Goal: Information Seeking & Learning: Find contact information

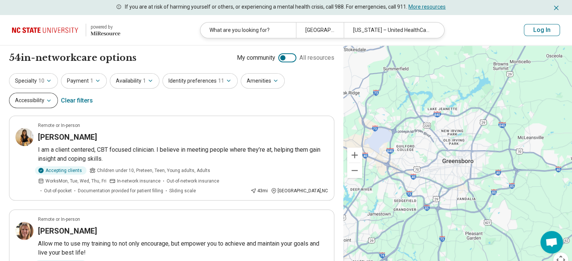
click at [52, 98] on icon "button" at bounding box center [49, 101] width 6 height 6
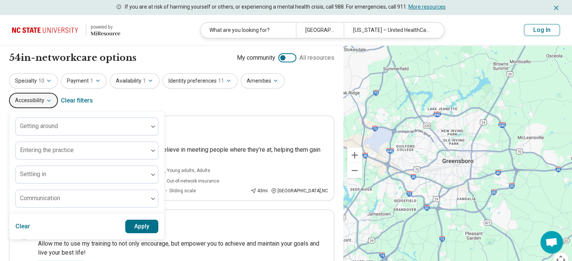
click at [52, 98] on icon "button" at bounding box center [49, 101] width 6 height 6
click at [58, 93] on button "Accessibility" at bounding box center [33, 100] width 49 height 15
click at [218, 52] on div "54 in-network care options 54 in-network provider s My community All resources" at bounding box center [171, 58] width 325 height 13
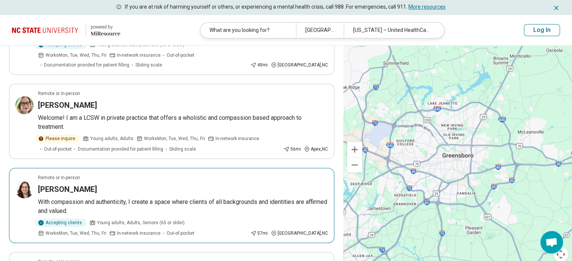
scroll to position [634, 0]
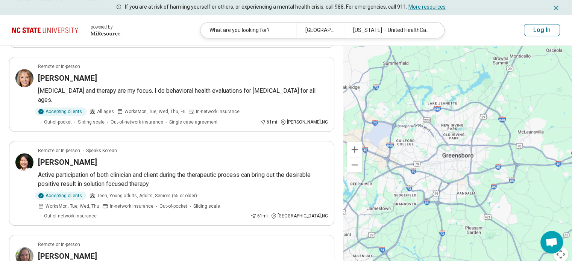
scroll to position [639, 0]
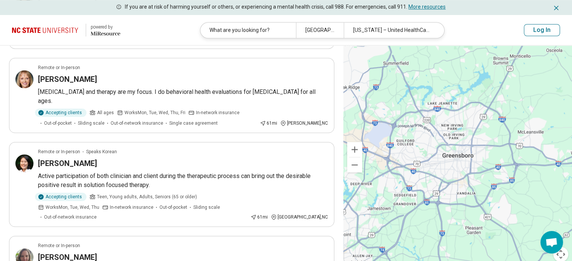
drag, startPoint x: 69, startPoint y: 156, endPoint x: 278, endPoint y: 228, distance: 221.2
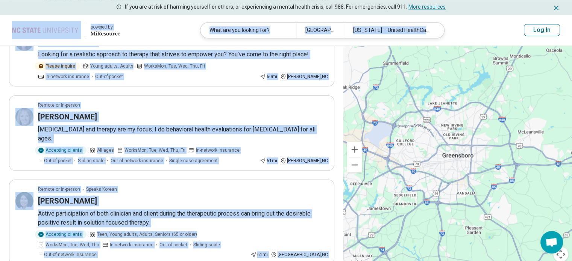
scroll to position [601, 0]
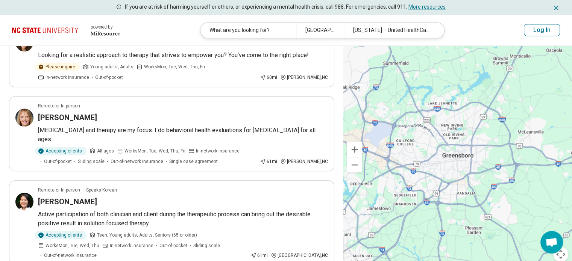
drag, startPoint x: 84, startPoint y: 182, endPoint x: 320, endPoint y: 245, distance: 244.5
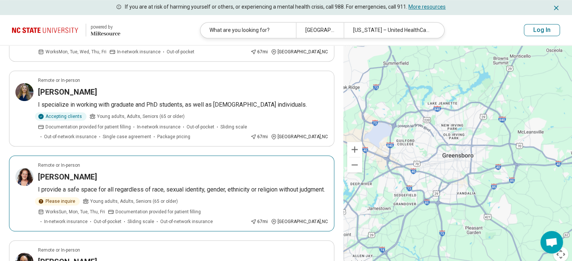
scroll to position [715, 0]
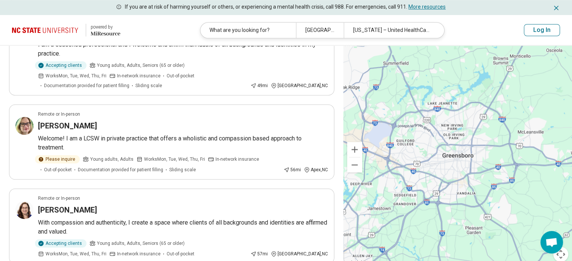
scroll to position [0, 0]
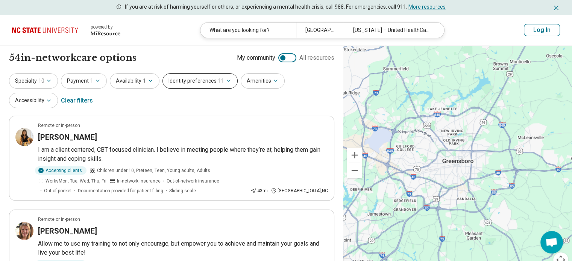
click at [162, 75] on button "Identity preferences 11" at bounding box center [199, 80] width 75 height 15
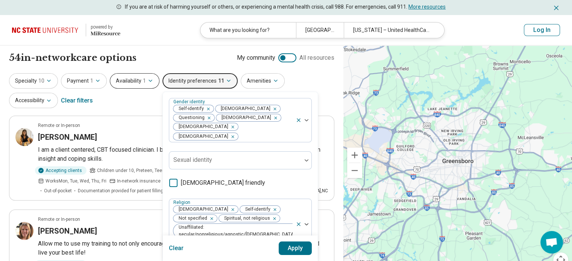
click at [119, 73] on button "Availability 1" at bounding box center [135, 80] width 50 height 15
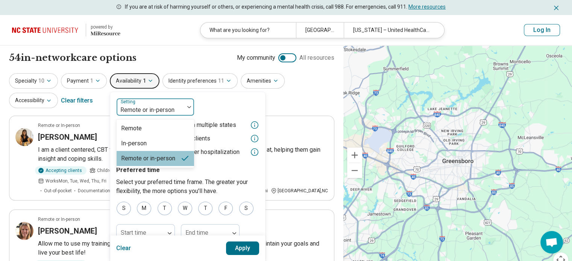
click at [129, 99] on label "Setting" at bounding box center [129, 101] width 16 height 5
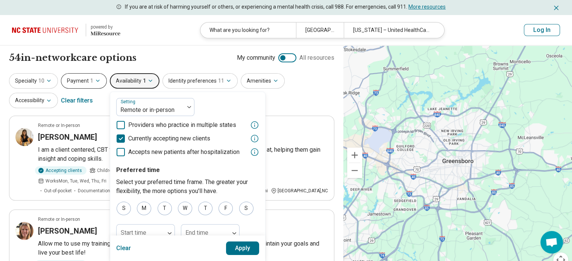
click at [79, 73] on button "Payment 1" at bounding box center [84, 80] width 46 height 15
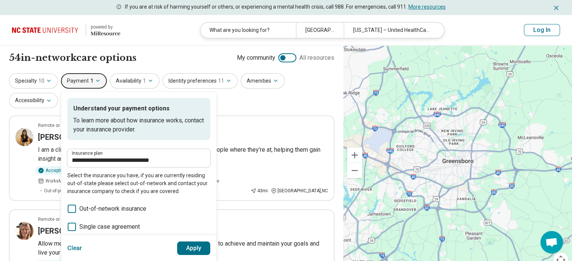
drag, startPoint x: 73, startPoint y: 72, endPoint x: 52, endPoint y: 69, distance: 20.5
click at [72, 73] on button "Payment 1" at bounding box center [84, 80] width 46 height 15
click at [46, 78] on icon "button" at bounding box center [49, 81] width 6 height 6
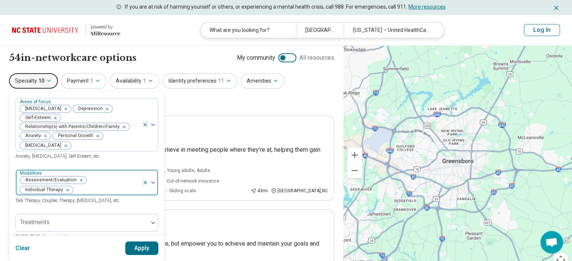
click at [84, 176] on div "Remove [object Object]" at bounding box center [79, 180] width 9 height 9
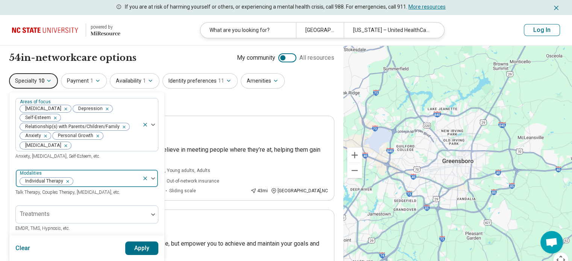
click at [68, 179] on icon "Remove [object Object]" at bounding box center [65, 181] width 5 height 5
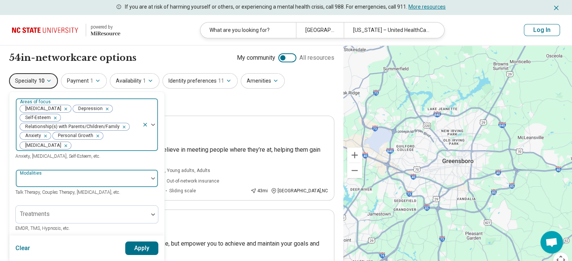
click at [64, 105] on div "Remove [object Object]" at bounding box center [64, 109] width 9 height 9
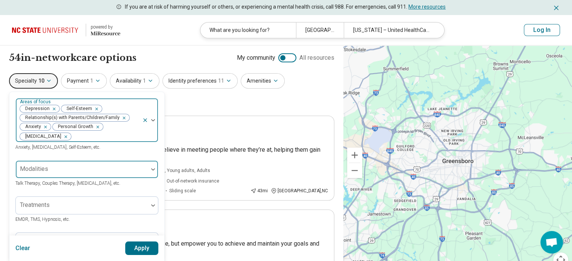
click at [64, 105] on span "Self-Esteem" at bounding box center [77, 108] width 33 height 7
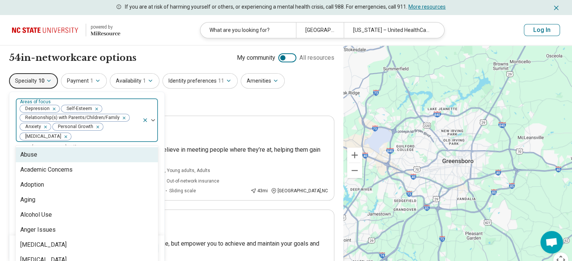
click at [55, 106] on icon "Remove [object Object]" at bounding box center [52, 108] width 5 height 5
click at [56, 106] on icon "Remove [object Object]" at bounding box center [53, 108] width 5 height 5
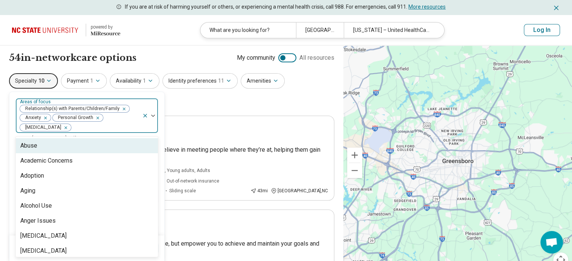
click at [57, 105] on span "Relationship(s) with Parents/Children/Family" at bounding box center [71, 108] width 102 height 7
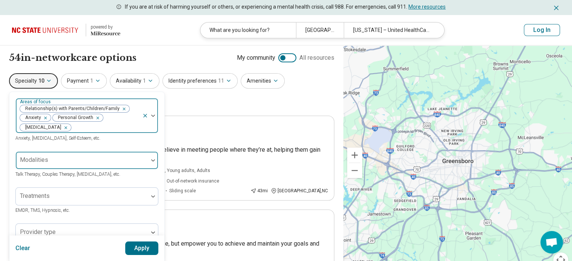
click at [56, 105] on span "Relationship(s) with Parents/Children/Family" at bounding box center [71, 108] width 102 height 7
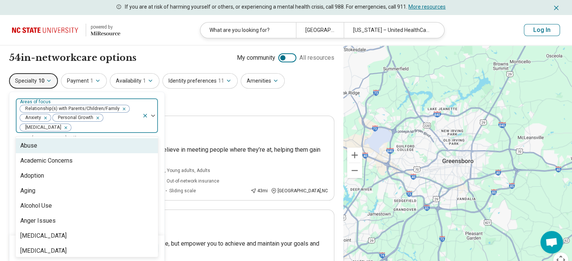
click at [122, 105] on button "button" at bounding box center [126, 108] width 8 height 7
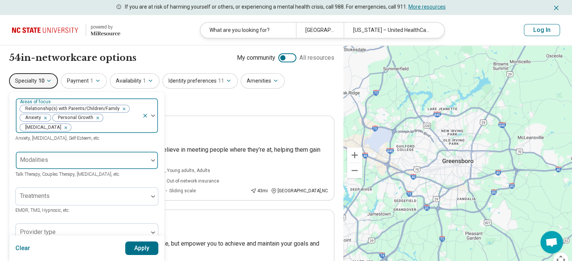
click at [121, 105] on div "Remove [object Object]" at bounding box center [122, 109] width 9 height 9
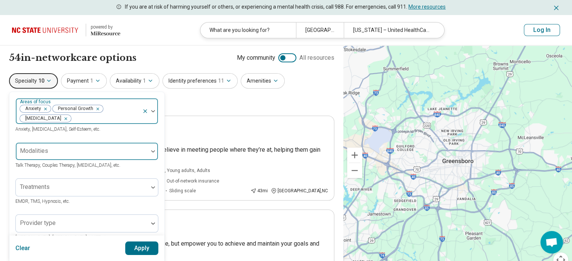
click at [97, 108] on icon "Remove [object Object]" at bounding box center [96, 109] width 3 height 3
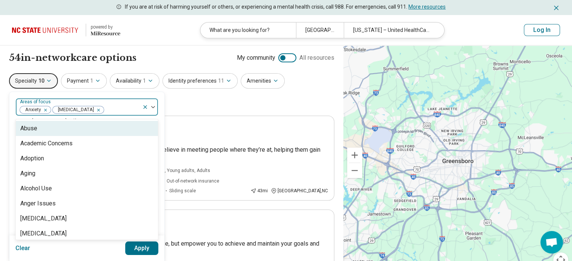
click at [51, 106] on button "button" at bounding box center [47, 109] width 8 height 7
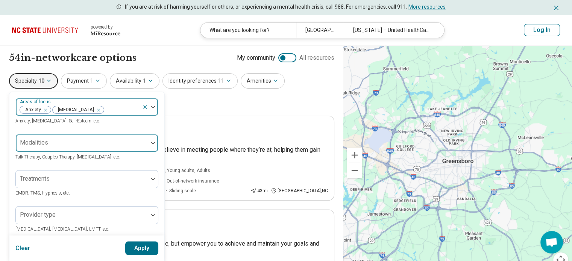
click at [49, 106] on div "Remove [object Object]" at bounding box center [43, 110] width 9 height 9
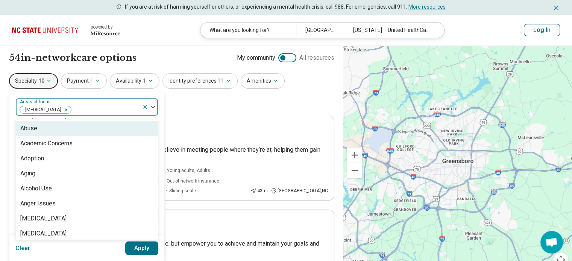
click at [84, 105] on div at bounding box center [105, 110] width 67 height 11
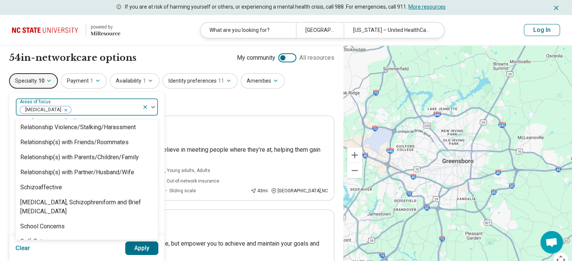
scroll to position [1166, 0]
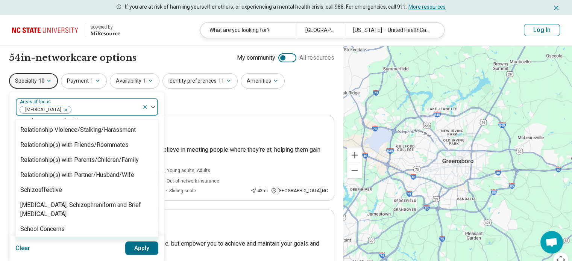
click at [58, 237] on div "Self-Esteem" at bounding box center [87, 244] width 142 height 15
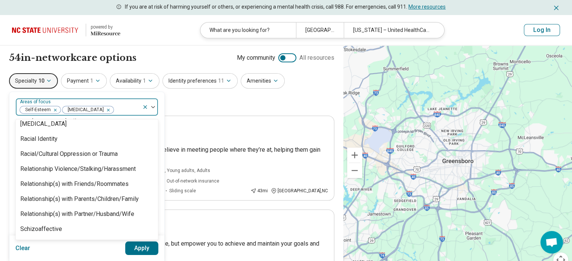
scroll to position [1277, 0]
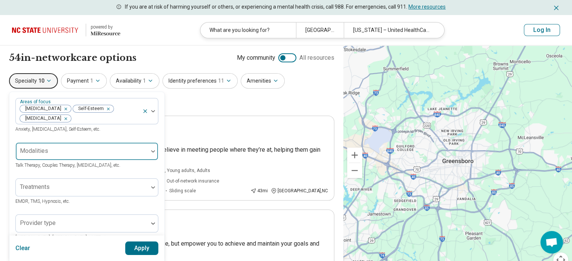
click at [135, 248] on button "Apply" at bounding box center [141, 249] width 33 height 14
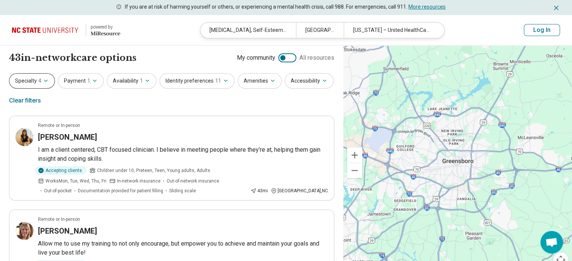
click at [27, 73] on button "Specialty 4" at bounding box center [32, 80] width 46 height 15
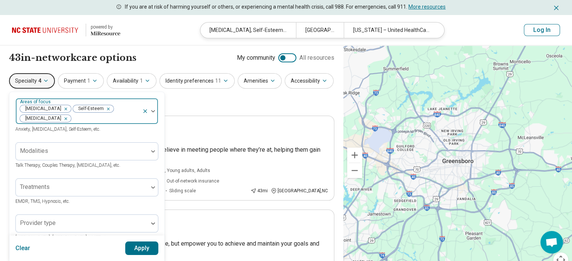
click at [114, 114] on div at bounding box center [105, 119] width 67 height 11
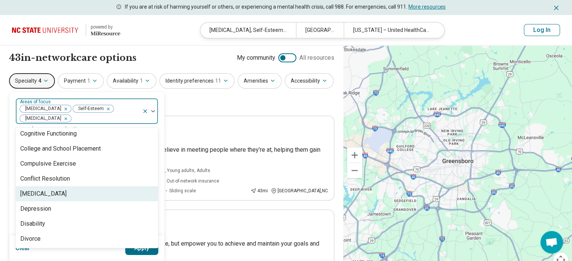
scroll to position [414, 0]
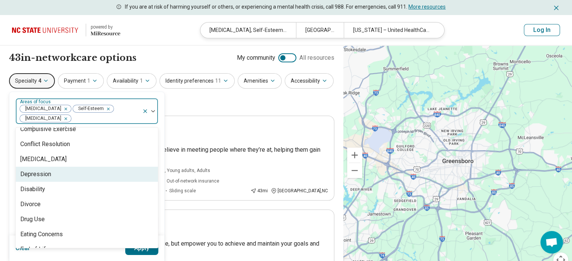
click at [56, 167] on div "Depression" at bounding box center [87, 174] width 142 height 15
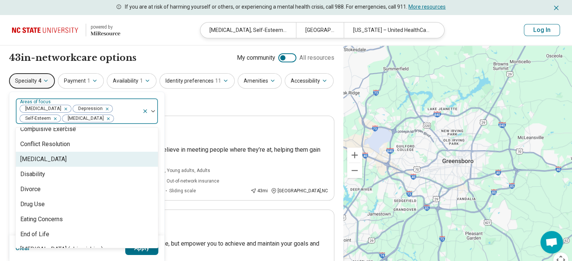
click at [142, 99] on div at bounding box center [150, 112] width 16 height 26
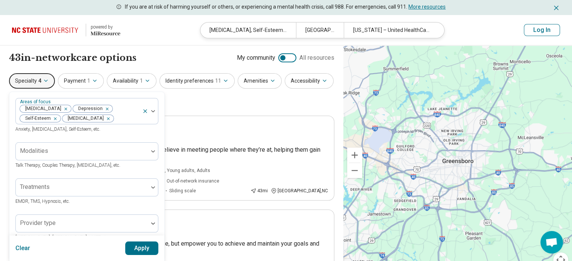
click at [140, 246] on button "Apply" at bounding box center [141, 249] width 33 height 14
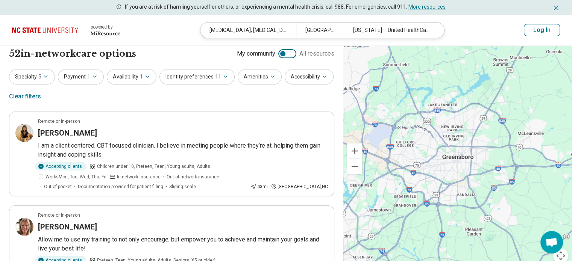
scroll to position [0, 0]
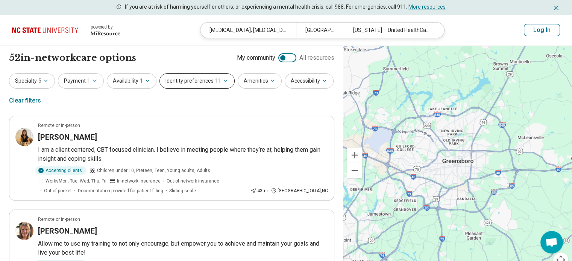
click at [181, 76] on button "Identity preferences 11" at bounding box center [196, 80] width 75 height 15
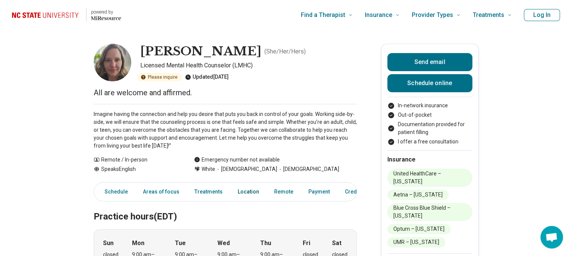
click at [233, 184] on link "Location" at bounding box center [248, 191] width 30 height 15
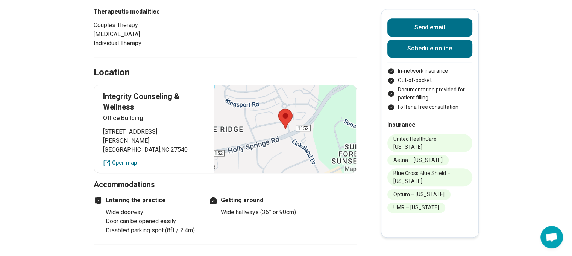
scroll to position [453, 0]
click at [127, 158] on link "Open map" at bounding box center [154, 162] width 102 height 8
